Goal: Information Seeking & Learning: Learn about a topic

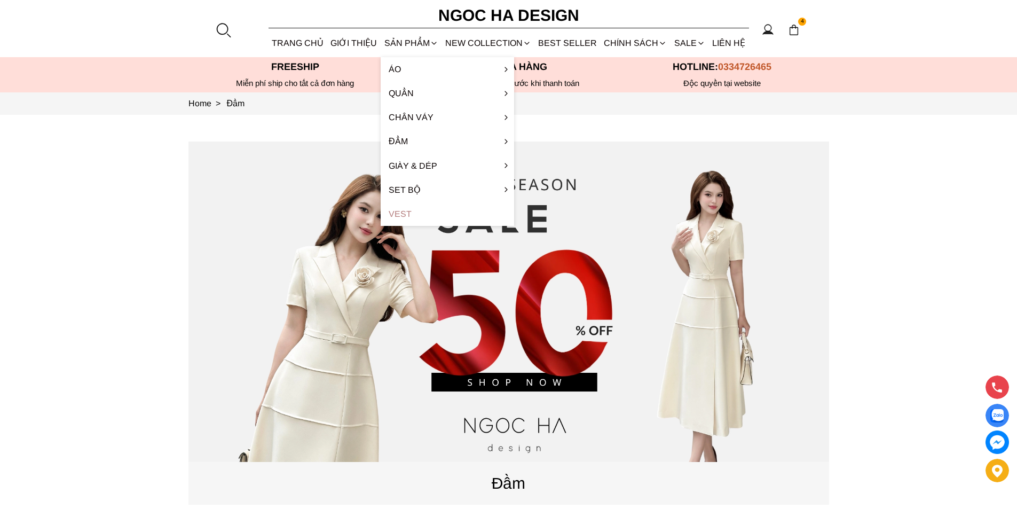
click at [429, 211] on link "Vest" at bounding box center [447, 214] width 133 height 24
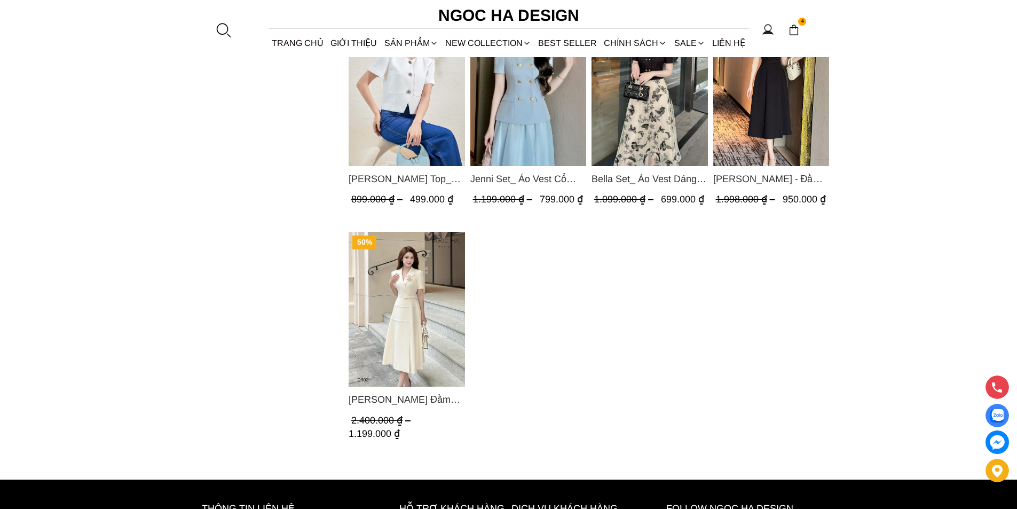
scroll to position [1014, 0]
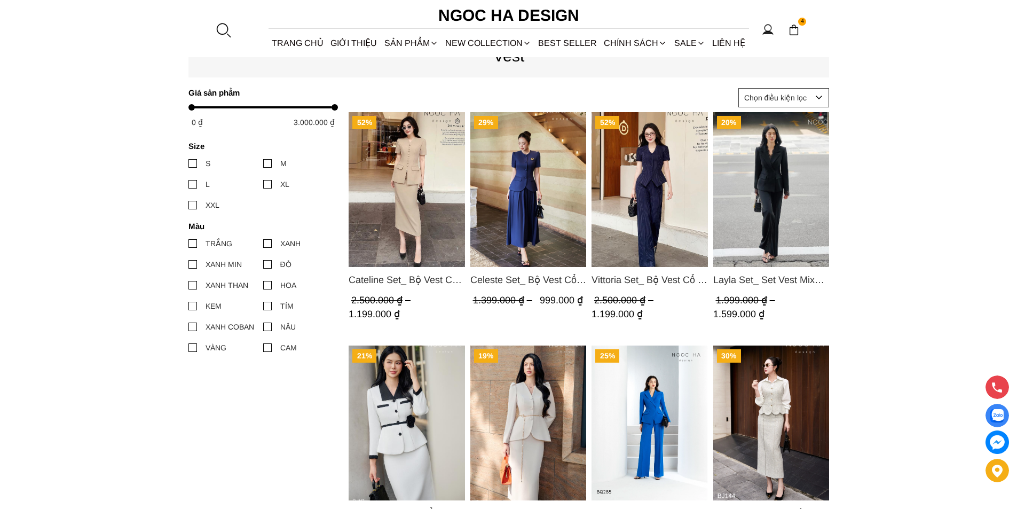
scroll to position [534, 0]
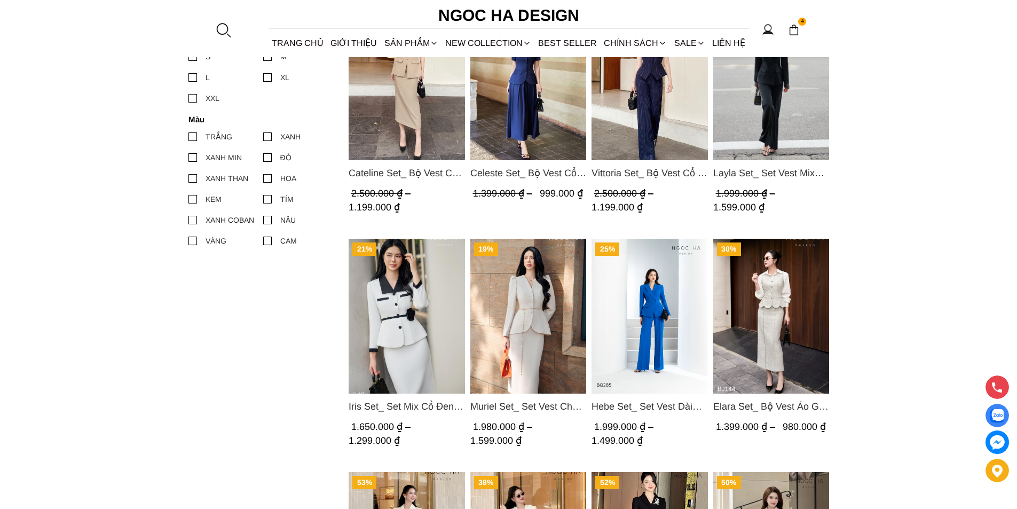
click at [742, 96] on img "Product image - Layla Set_ Set Vest Mix Ren Đen Quần Suông BQ-06" at bounding box center [771, 82] width 116 height 155
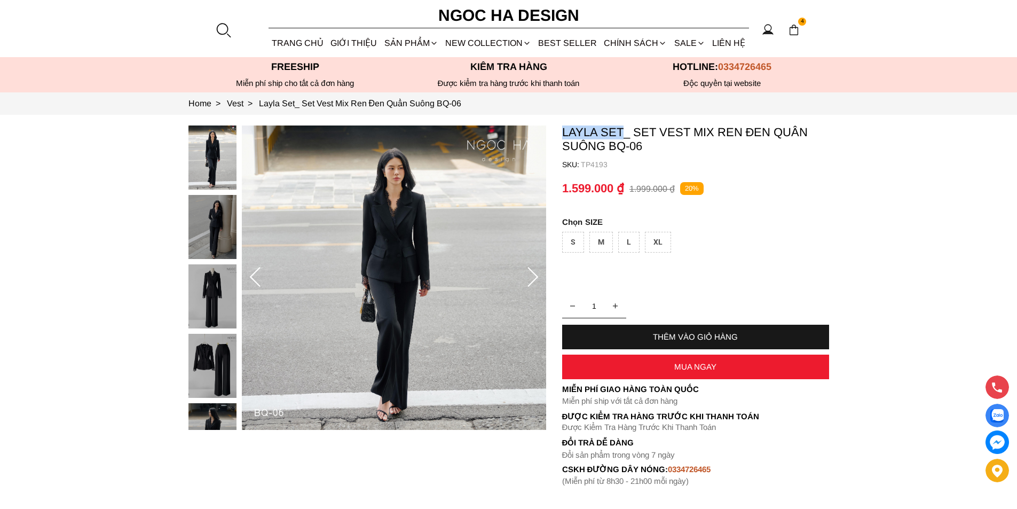
copy p "Layla Set"
drag, startPoint x: 561, startPoint y: 131, endPoint x: 624, endPoint y: 125, distance: 63.2
click at [624, 125] on section "Layla Set_ Set Vest Mix Ren Đen Quần Suông BQ-06 SKU: TP4193 1 THÊM VÀO GIỎ HÀN…" at bounding box center [508, 306] width 1017 height 382
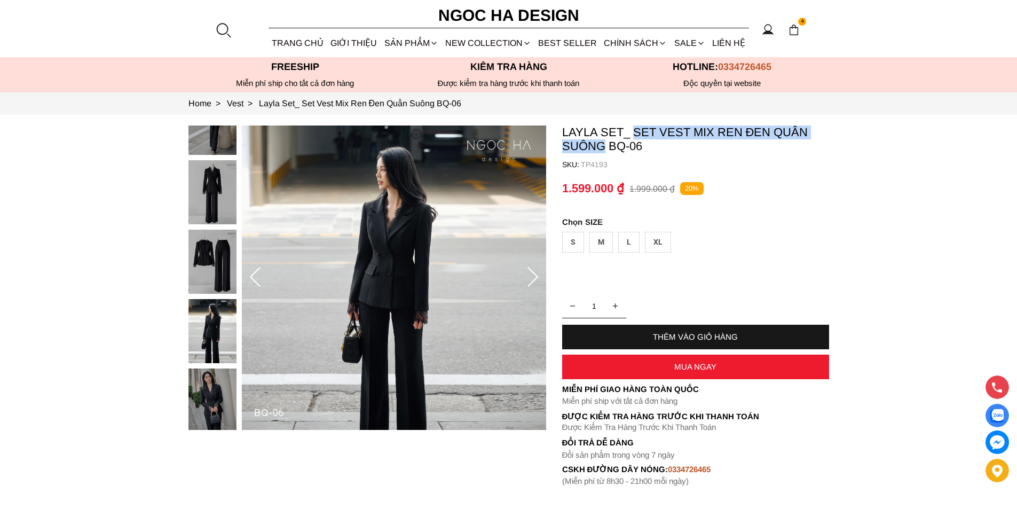
copy p "Set Vest Mix Ren Đen Quần Suông"
drag, startPoint x: 635, startPoint y: 128, endPoint x: 603, endPoint y: 148, distance: 37.9
click at [603, 148] on p "Layla Set_ Set Vest Mix Ren Đen Quần Suông BQ-06" at bounding box center [695, 139] width 267 height 28
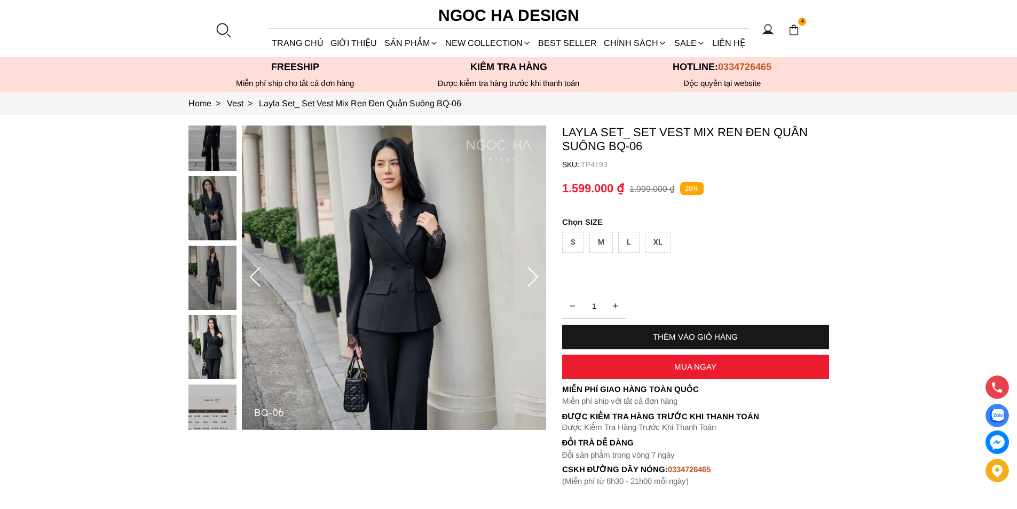
click at [599, 167] on p "TP4193" at bounding box center [705, 164] width 248 height 9
copy p "TP4193"
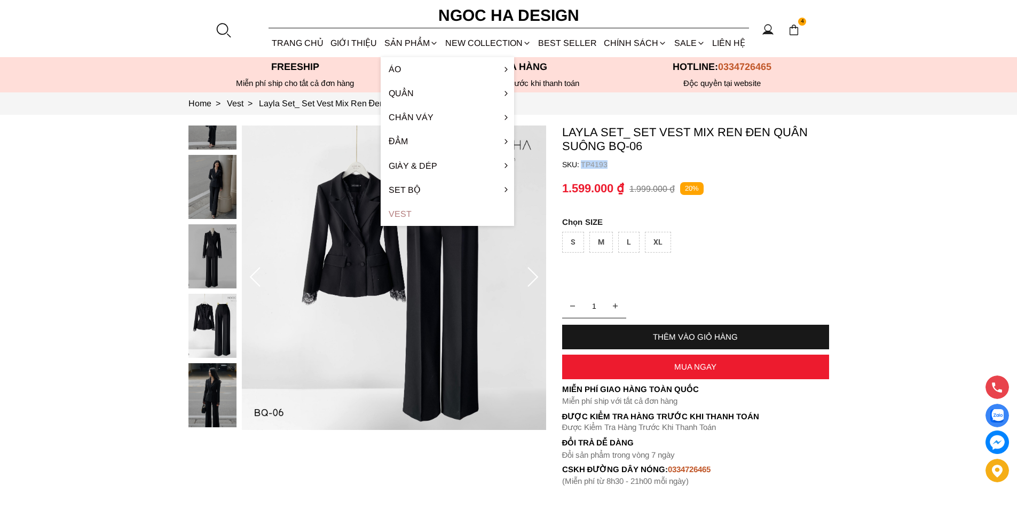
click at [399, 210] on link "Vest" at bounding box center [447, 214] width 133 height 24
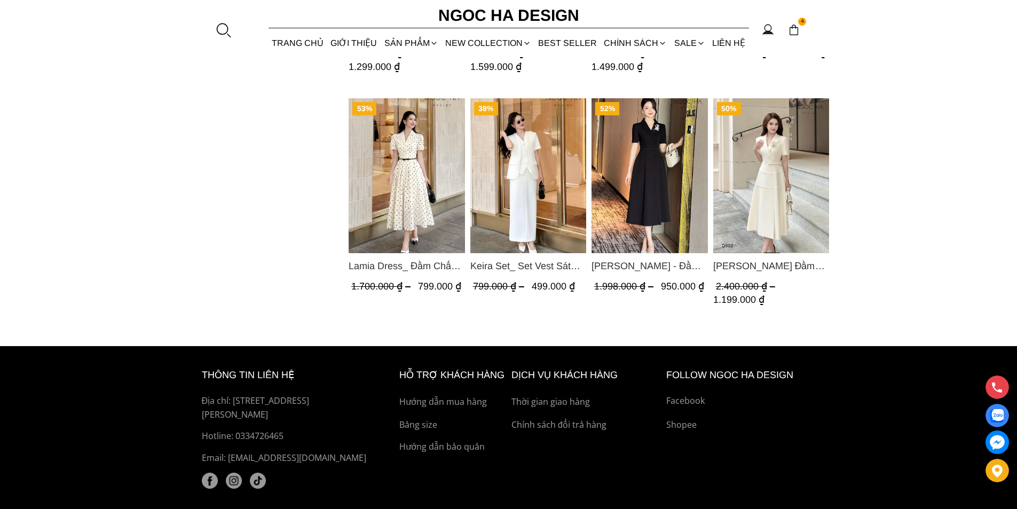
scroll to position [951, 0]
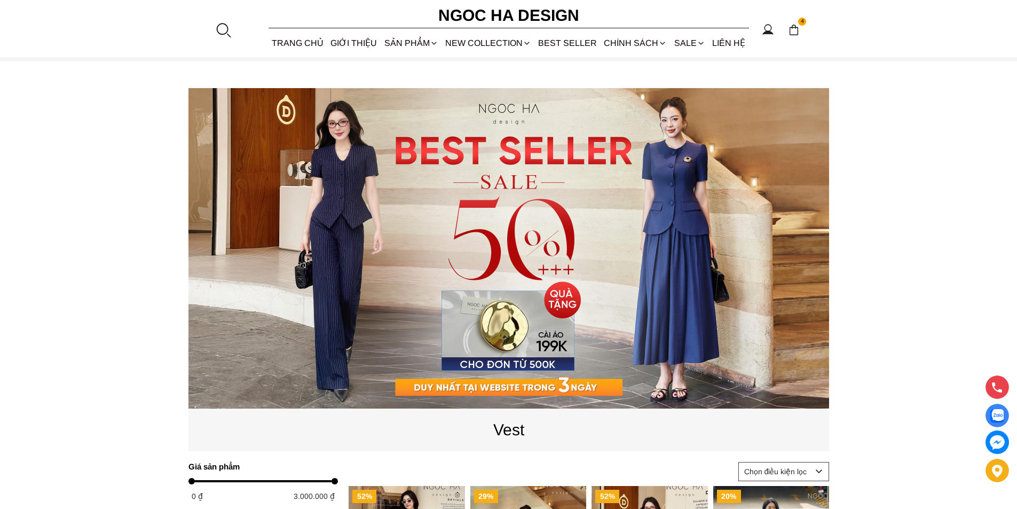
scroll to position [0, 0]
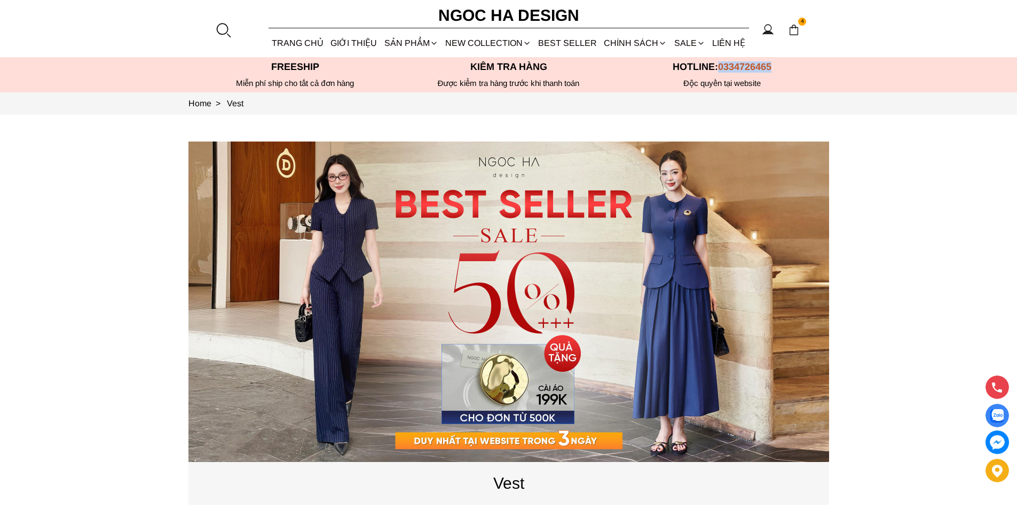
copy span "0334726465"
drag, startPoint x: 779, startPoint y: 65, endPoint x: 720, endPoint y: 67, distance: 59.3
click at [720, 67] on p "Hotline: 0334726465" at bounding box center [723, 66] width 214 height 11
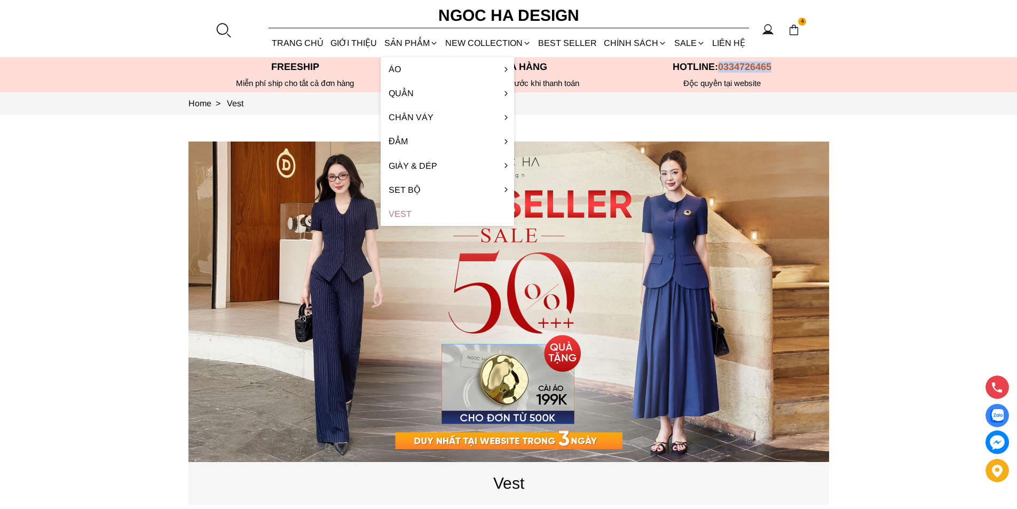
click at [407, 205] on link "Vest" at bounding box center [447, 214] width 133 height 24
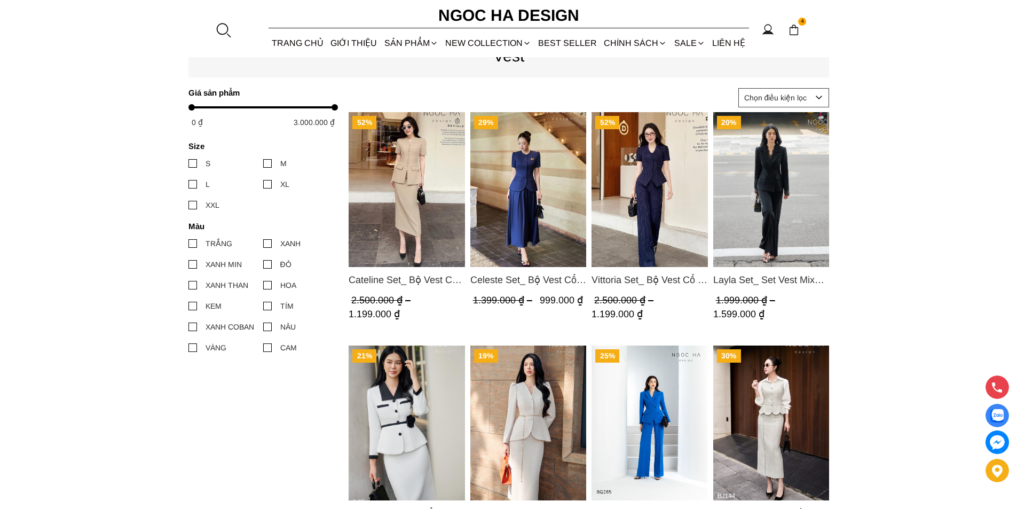
scroll to position [534, 0]
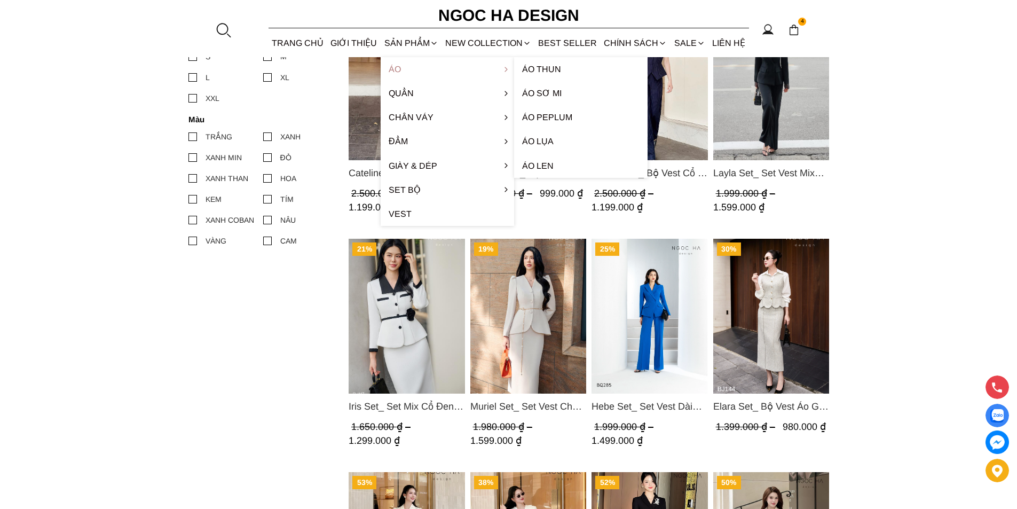
click at [405, 67] on link "Áo" at bounding box center [447, 69] width 133 height 24
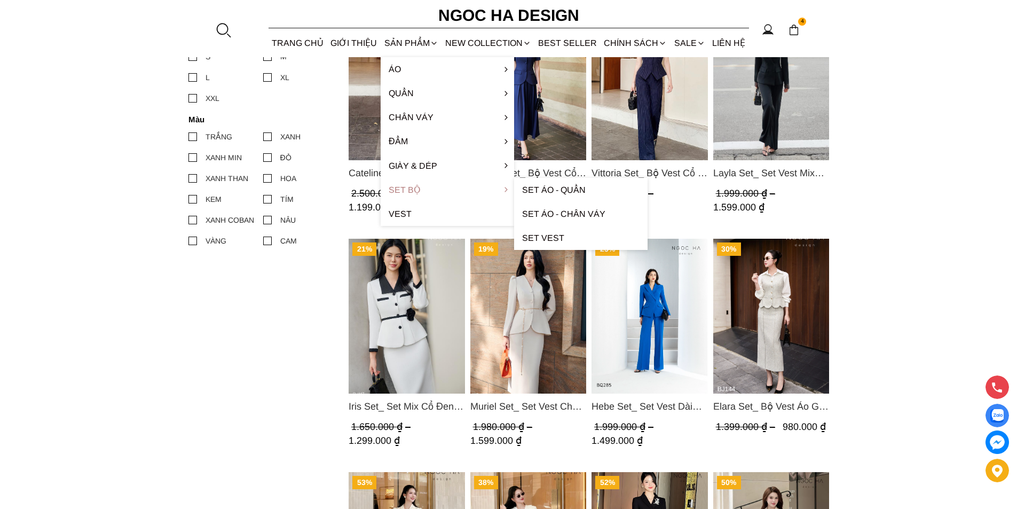
click at [407, 192] on link "Set Bộ" at bounding box center [447, 190] width 133 height 24
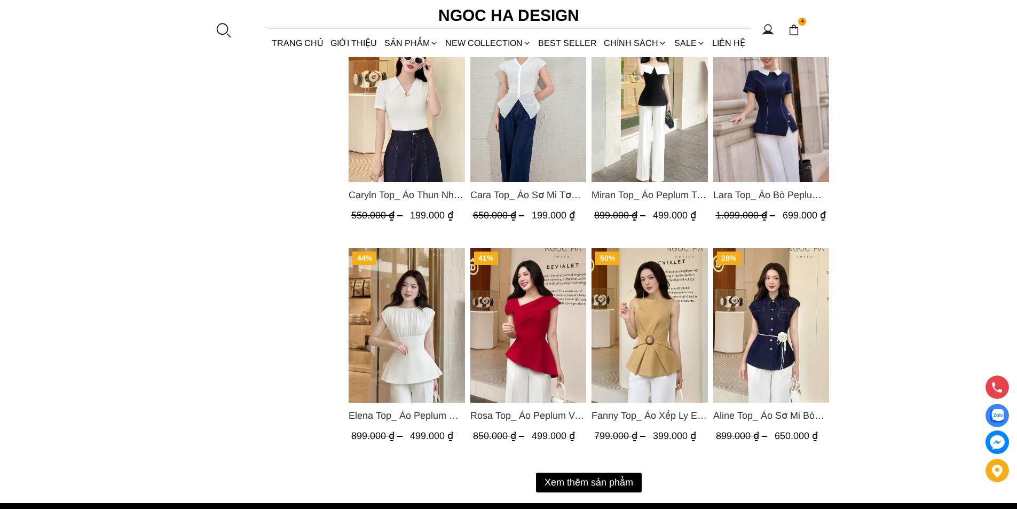
scroll to position [1228, 0]
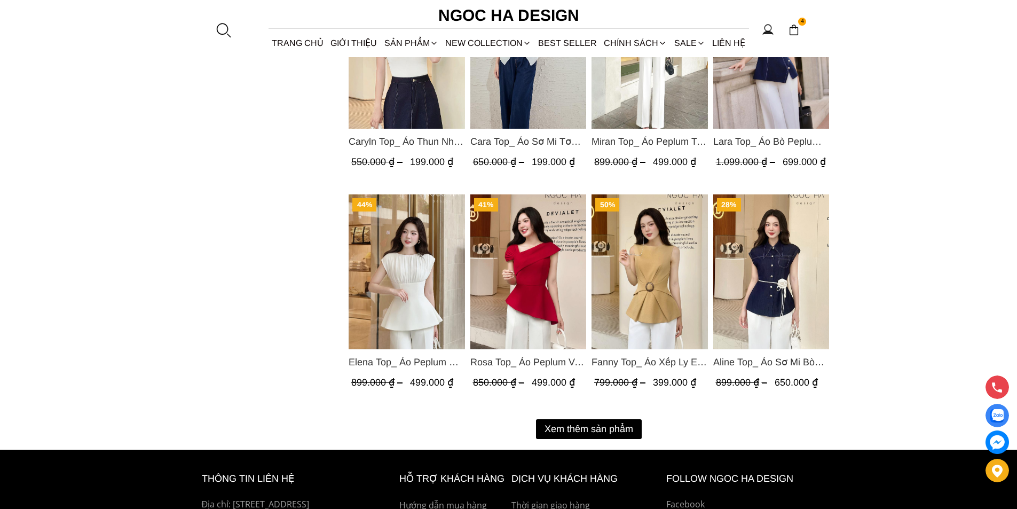
click at [576, 426] on button "Xem thêm sản phẩm" at bounding box center [589, 429] width 106 height 20
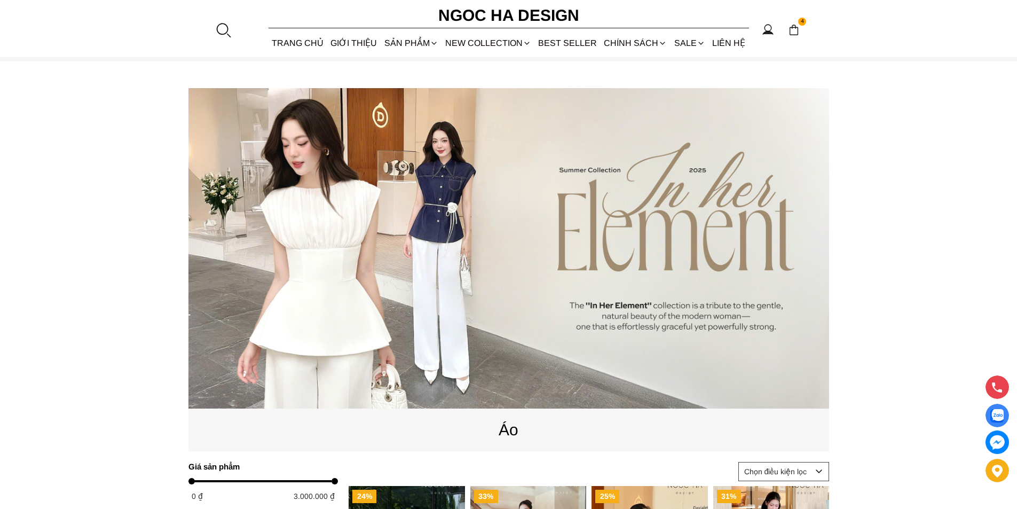
scroll to position [0, 0]
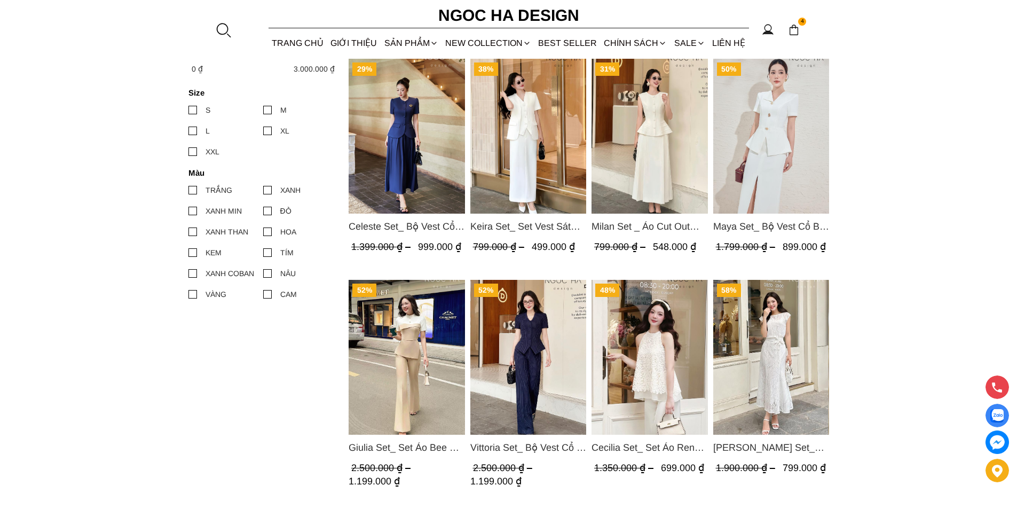
scroll to position [534, 0]
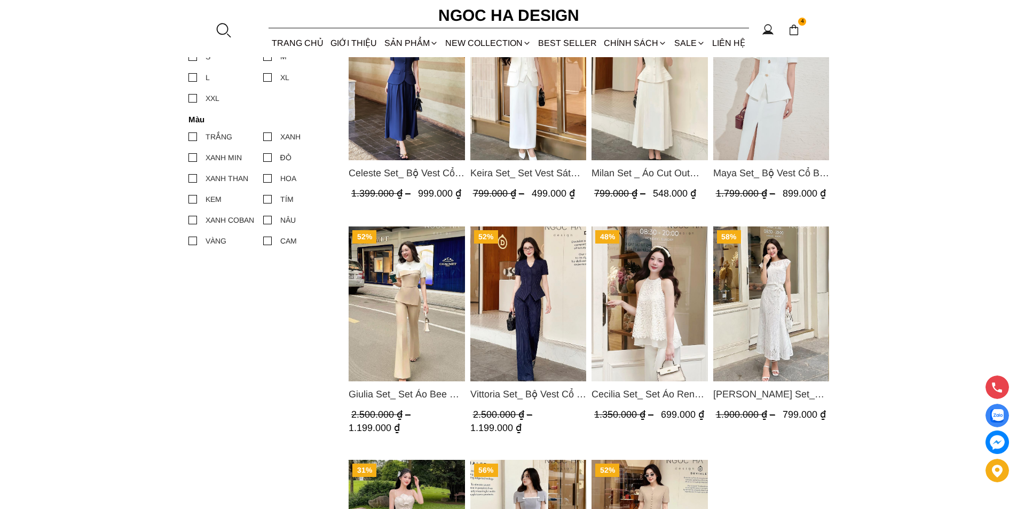
click at [751, 100] on img "Product image - Maya Set_ Bộ Vest Cổ Bẻ Chân Váy Xẻ Màu Đen, Trắng BJ140" at bounding box center [771, 82] width 116 height 155
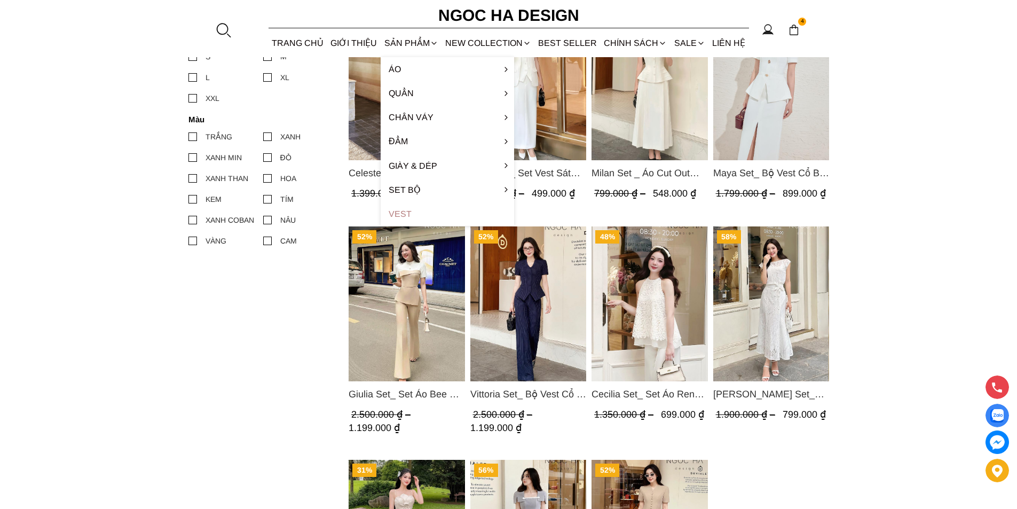
click at [419, 208] on link "Vest" at bounding box center [447, 214] width 133 height 24
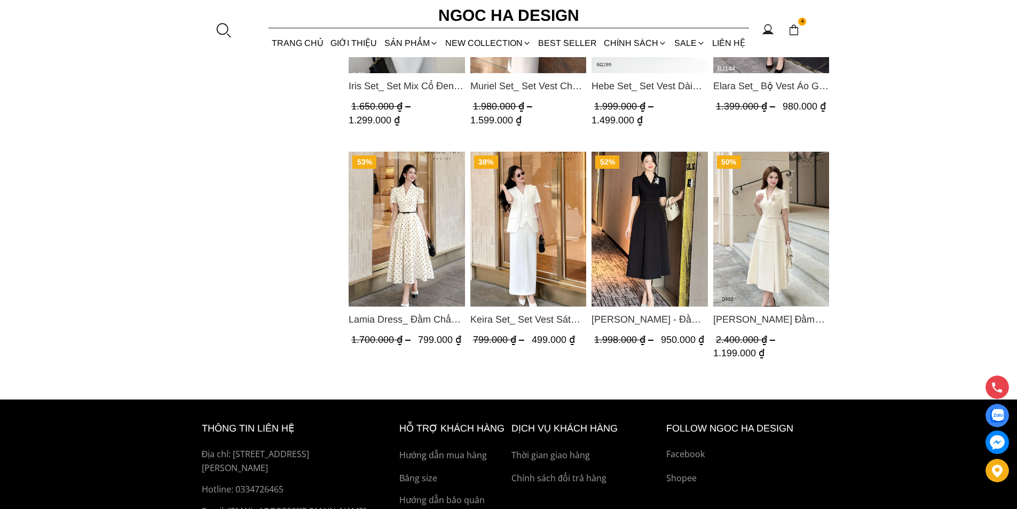
scroll to position [587, 0]
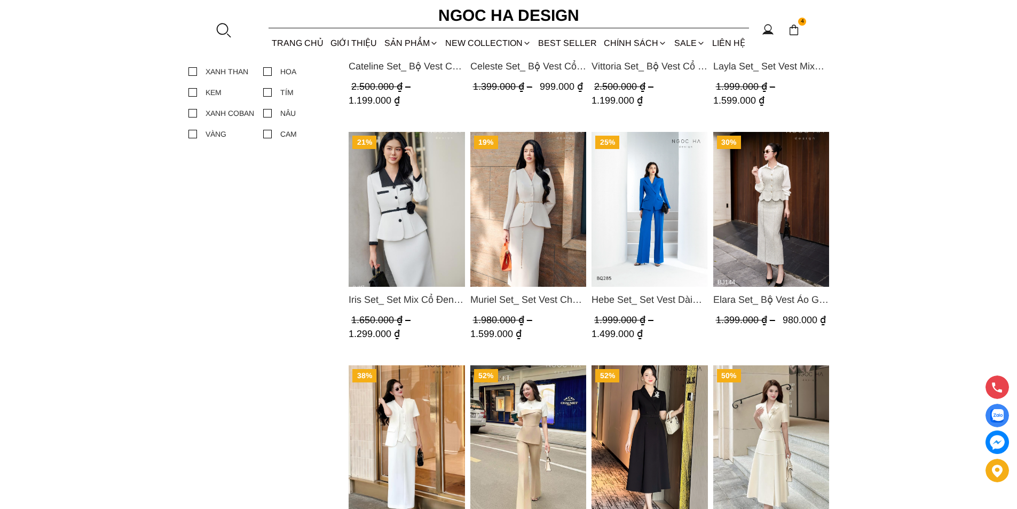
scroll to position [747, 0]
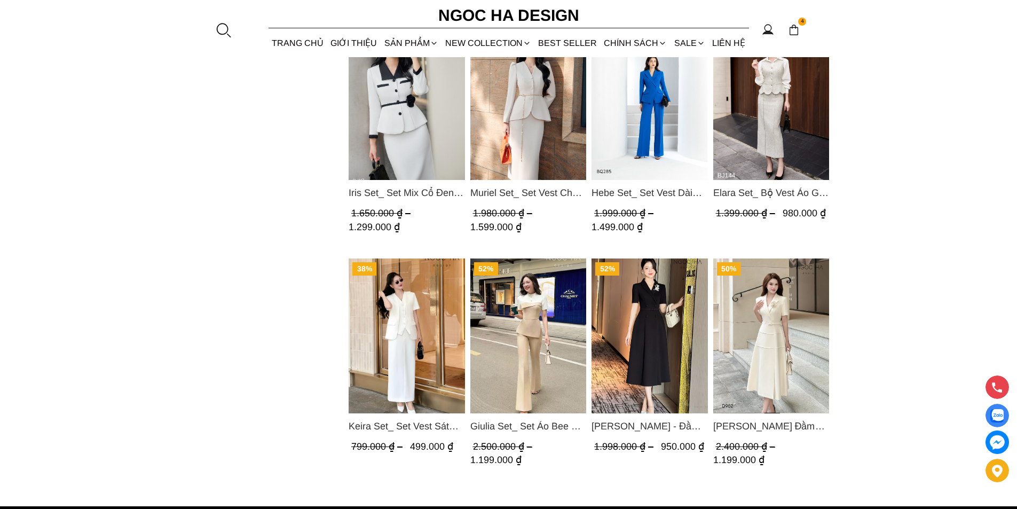
click at [513, 309] on img "Product image - Giulia Set_ Set Áo Bee Mix Cổ Trắng Đính Cúc Quần Loe BQ014" at bounding box center [528, 335] width 116 height 155
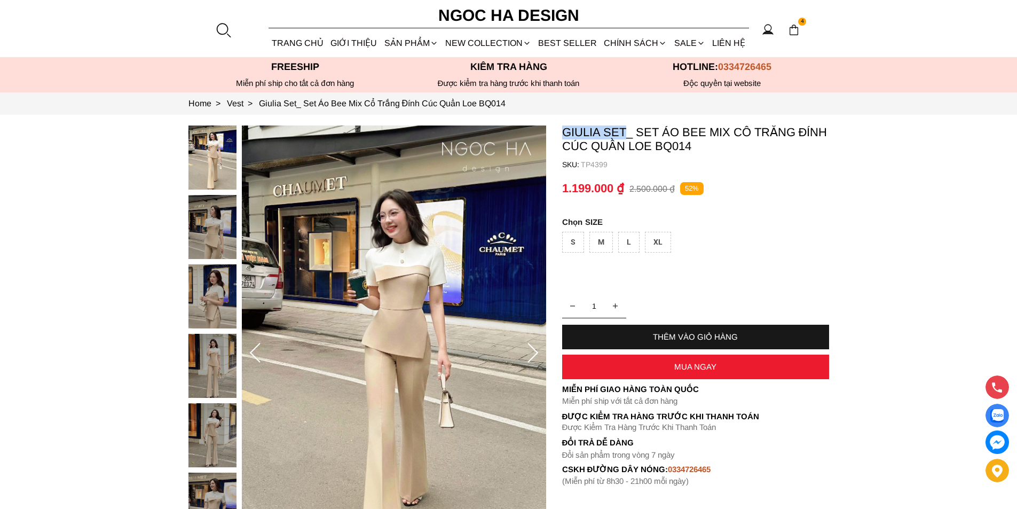
copy p "[PERSON_NAME]"
drag, startPoint x: 560, startPoint y: 129, endPoint x: 624, endPoint y: 137, distance: 64.6
click at [624, 137] on section "Giulia Set_ Set Áo Bee Mix Cổ Trắng Đính Cúc Quần Loe BQ014 SKU: TP4399 1 THÊM …" at bounding box center [508, 353] width 1017 height 477
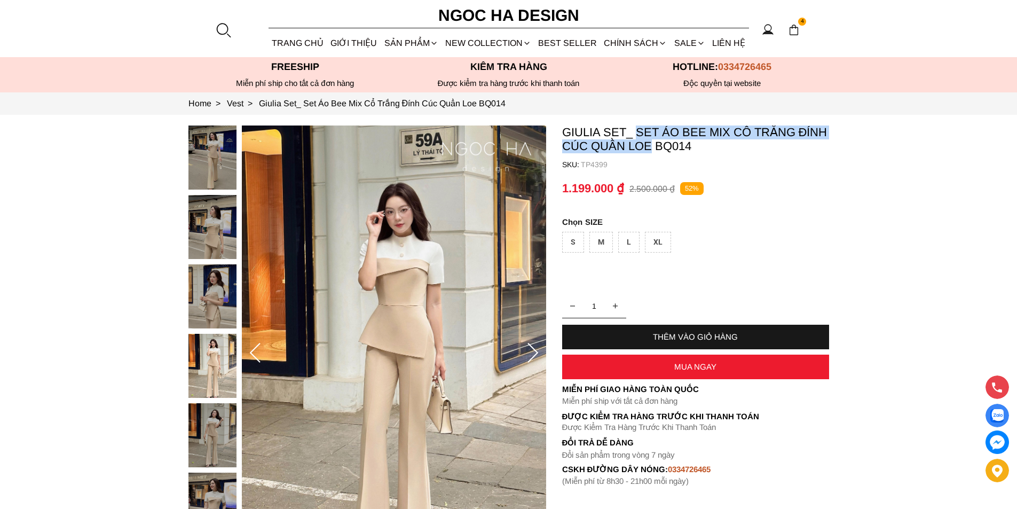
copy p "Set Áo Bee Mix Cổ Trắng Đính Cúc Quần Loe"
drag, startPoint x: 637, startPoint y: 129, endPoint x: 652, endPoint y: 148, distance: 24.8
click at [652, 148] on p "Giulia Set_ Set Áo Bee Mix Cổ Trắng Đính Cúc Quần Loe BQ014" at bounding box center [695, 139] width 267 height 28
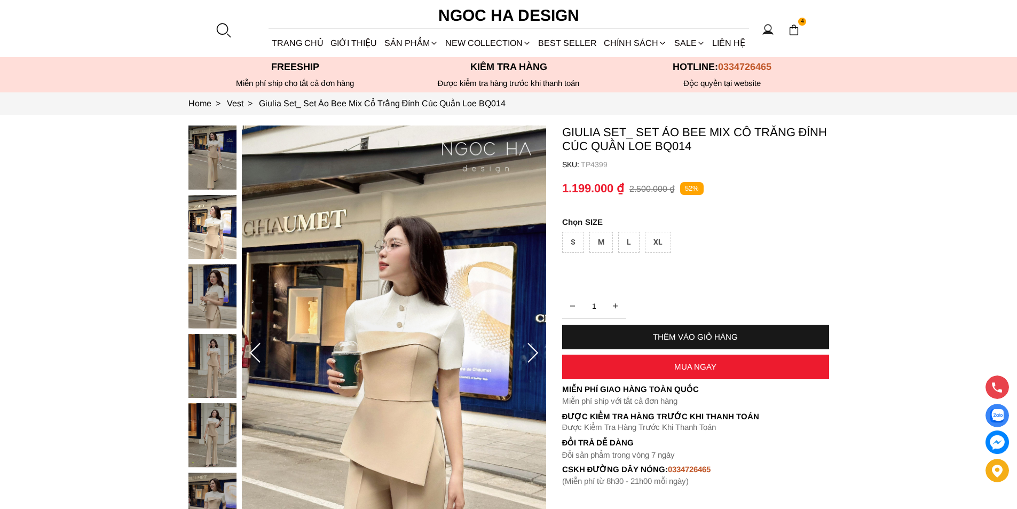
click at [668, 145] on p "Giulia Set_ Set Áo Bee Mix Cổ Trắng Đính Cúc Quần Loe BQ014" at bounding box center [695, 139] width 267 height 28
click at [590, 162] on p "TP4399" at bounding box center [705, 164] width 248 height 9
copy p "TP4399"
